Goal: Task Accomplishment & Management: Use online tool/utility

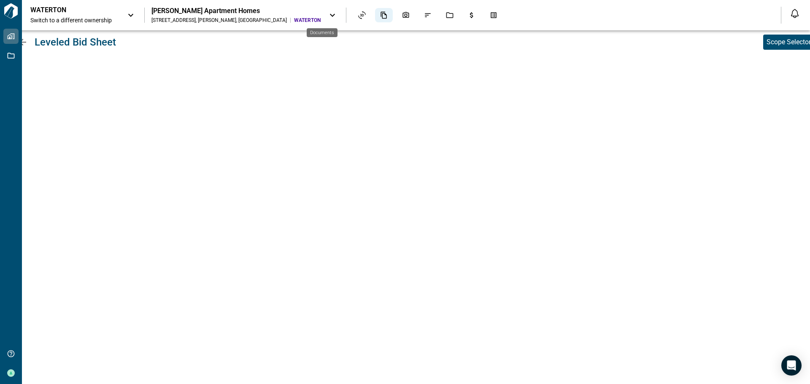
click at [375, 21] on div "Documents" at bounding box center [384, 15] width 18 height 14
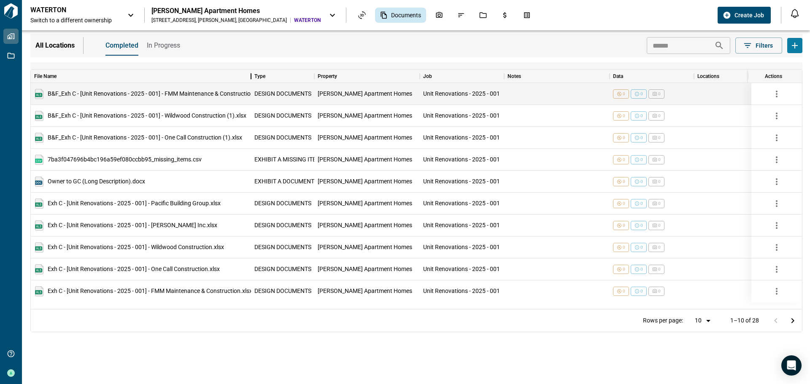
drag, startPoint x: 159, startPoint y: 77, endPoint x: 255, endPoint y: 85, distance: 96.9
click at [255, 85] on div "File Name Type Property Job Notes Data Locations Categories Upload Date Effecti…" at bounding box center [416, 190] width 771 height 240
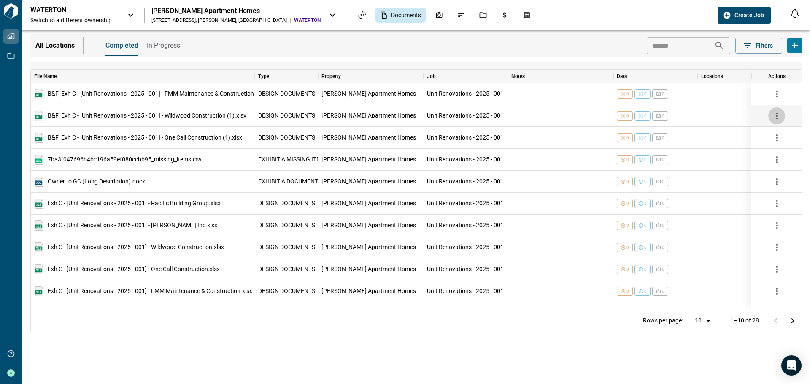
click at [780, 116] on icon "button" at bounding box center [776, 116] width 10 height 10
click at [782, 137] on li "Download" at bounding box center [782, 135] width 44 height 15
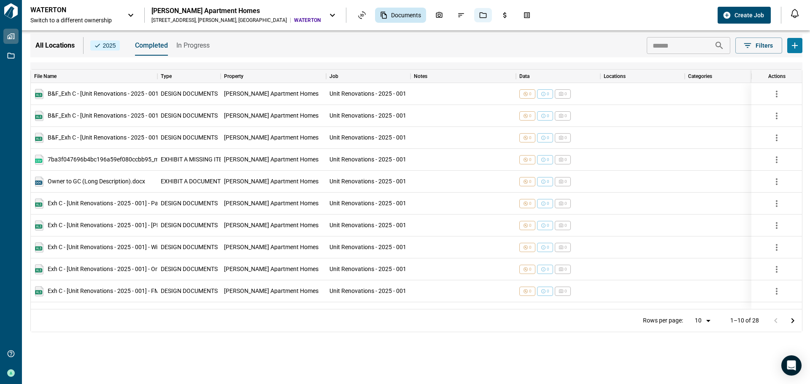
click at [479, 18] on icon "Jobs" at bounding box center [483, 15] width 8 height 8
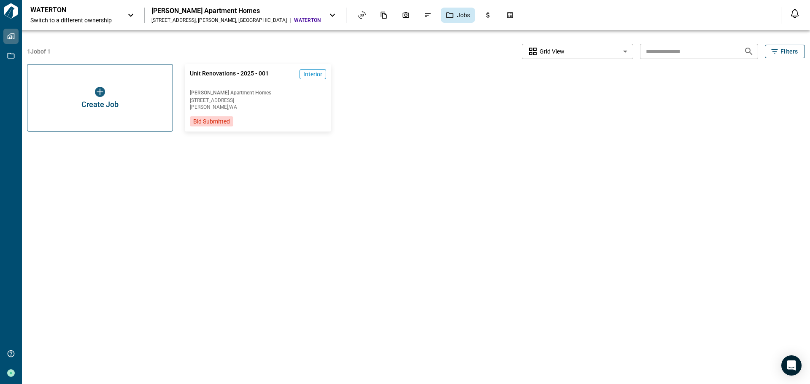
click at [246, 108] on span "Edmonds , WA" at bounding box center [258, 107] width 136 height 5
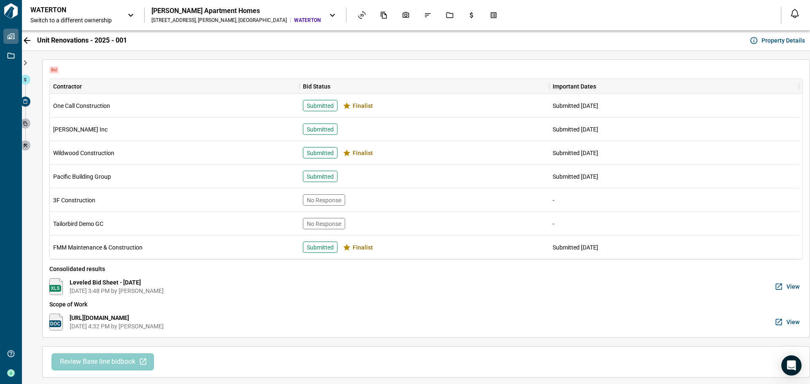
click at [121, 360] on span "Review Base line bidbook" at bounding box center [97, 362] width 75 height 9
click at [776, 283] on icon "button" at bounding box center [778, 287] width 8 height 8
